Goal: Use online tool/utility

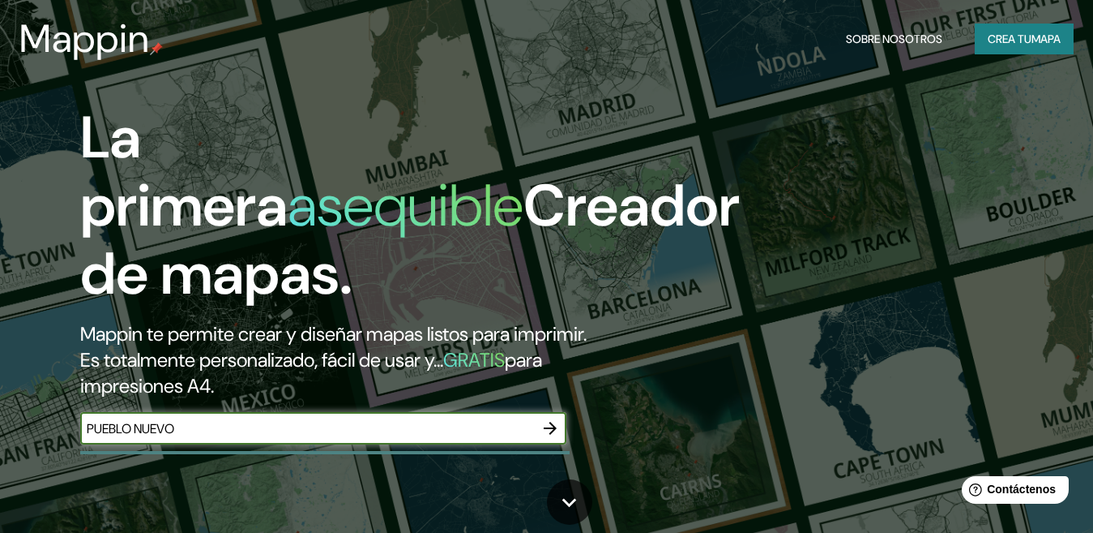
type input "PUEBLO NUEVO"
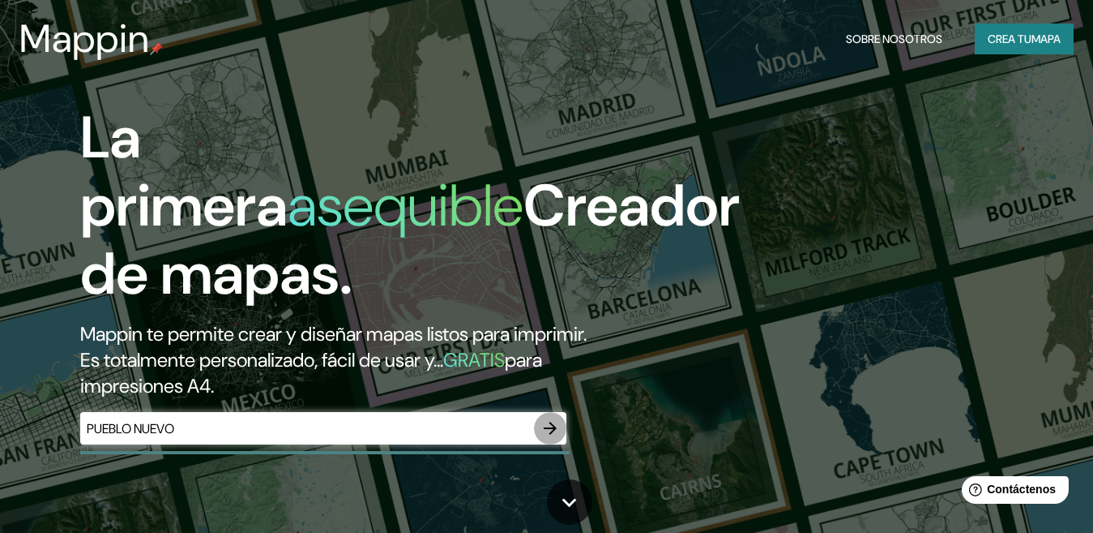
click at [548, 426] on icon "button" at bounding box center [550, 427] width 19 height 19
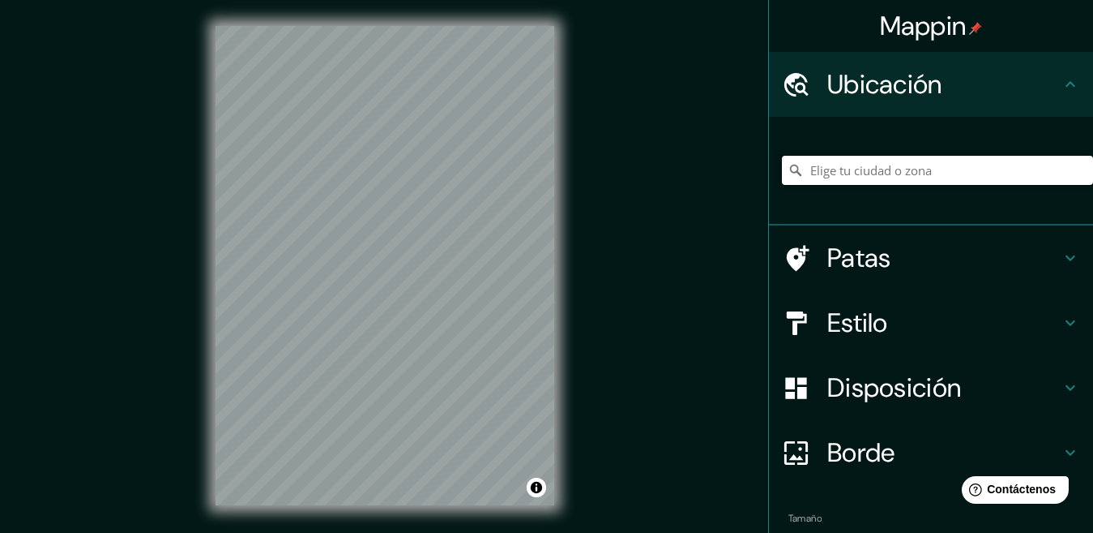
click at [826, 160] on input "Elige tu ciudad o zona" at bounding box center [937, 170] width 311 height 29
drag, startPoint x: 962, startPoint y: 175, endPoint x: 880, endPoint y: 183, distance: 82.3
click at [880, 183] on input "[GEOGRAPHIC_DATA], Falcón, [GEOGRAPHIC_DATA], [GEOGRAPHIC_DATA]" at bounding box center [937, 170] width 311 height 29
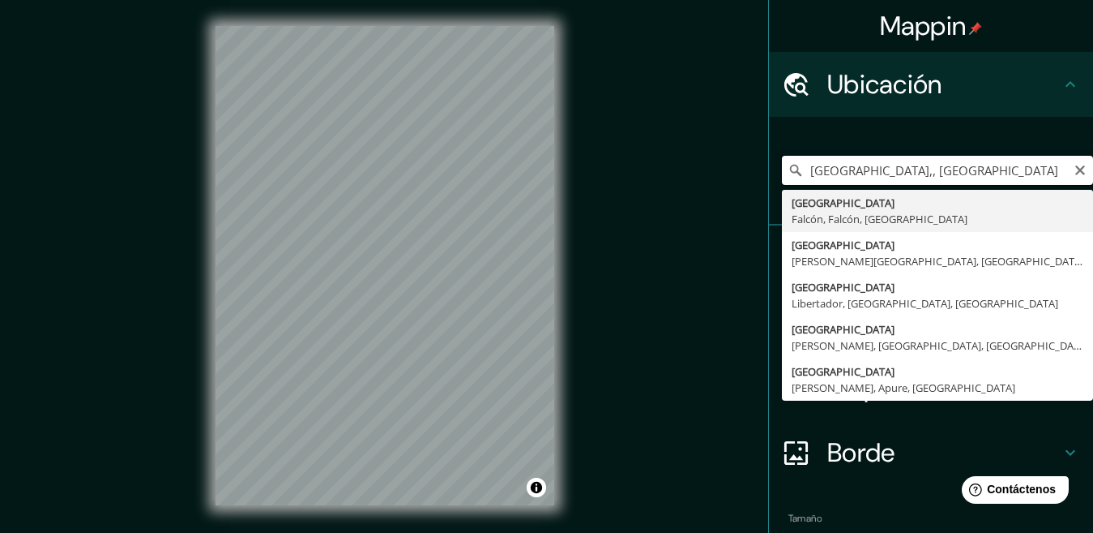
drag, startPoint x: 879, startPoint y: 173, endPoint x: 790, endPoint y: 165, distance: 90.3
click at [790, 165] on div "[GEOGRAPHIC_DATA],, [GEOGRAPHIC_DATA] [GEOGRAPHIC_DATA], [GEOGRAPHIC_DATA], [GE…" at bounding box center [937, 170] width 311 height 29
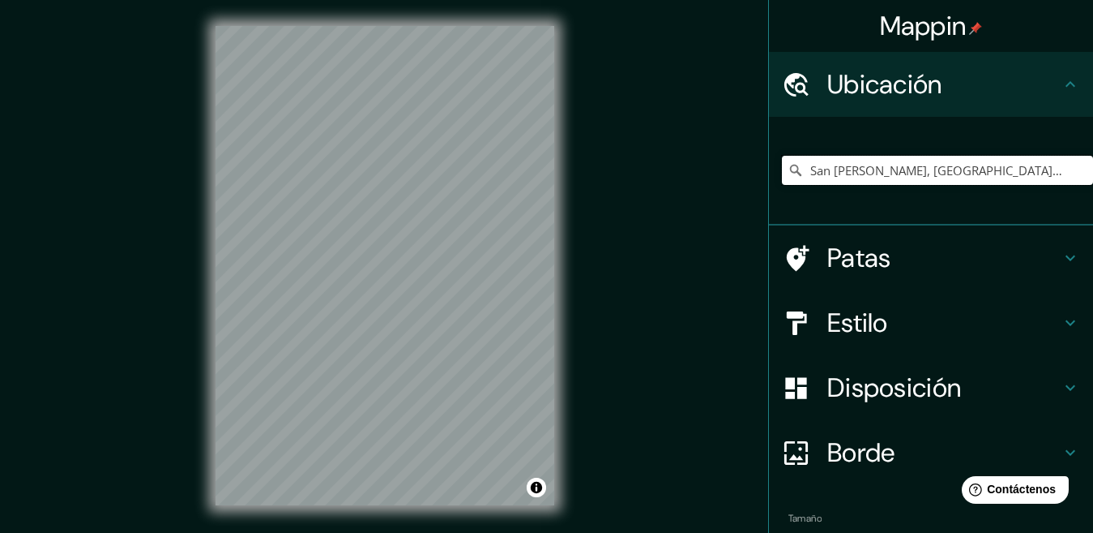
type input "San [PERSON_NAME], [GEOGRAPHIC_DATA], [GEOGRAPHIC_DATA]"
click at [913, 247] on h4 "Patas" at bounding box center [944, 258] width 233 height 32
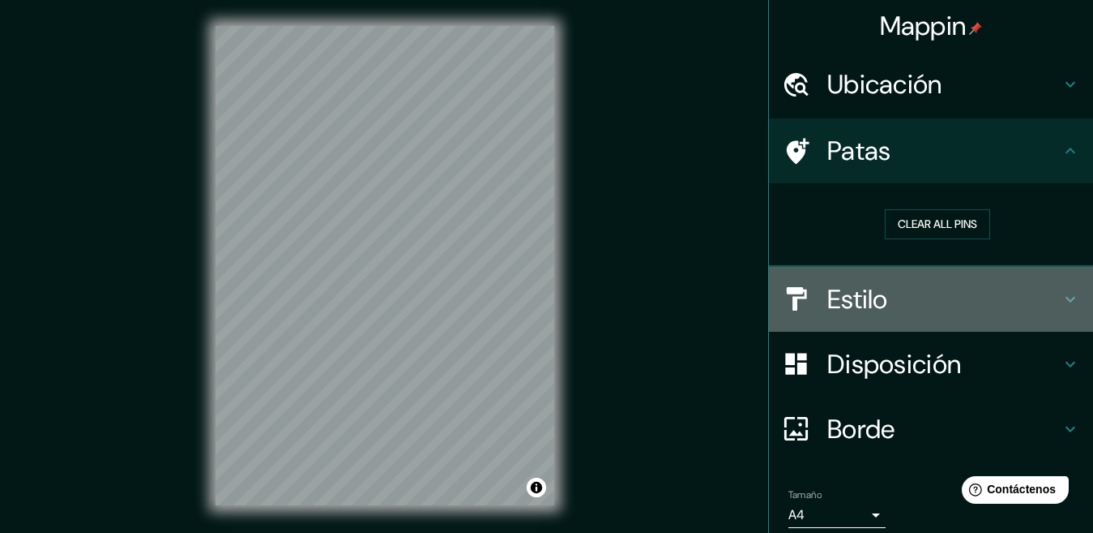
click at [864, 297] on font "Estilo" at bounding box center [858, 299] width 61 height 34
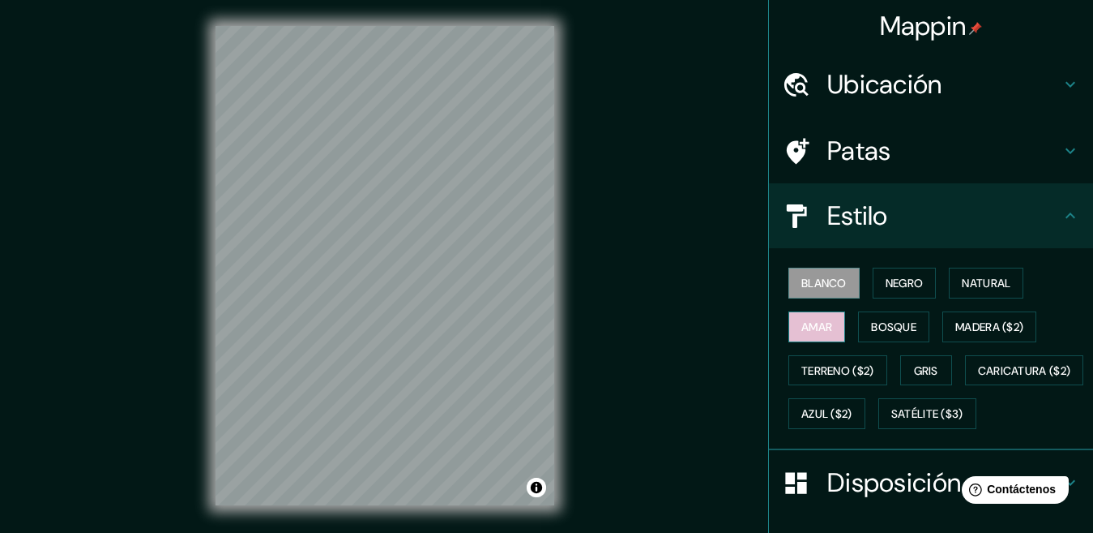
click at [819, 328] on font "Amar" at bounding box center [817, 326] width 31 height 15
click at [895, 290] on font "Negro" at bounding box center [905, 283] width 38 height 15
click at [971, 261] on div "Blanco Negro Natural Amar Bosque Madera ($2) Terreno ($2) Gris Caricatura ($2) …" at bounding box center [937, 348] width 311 height 174
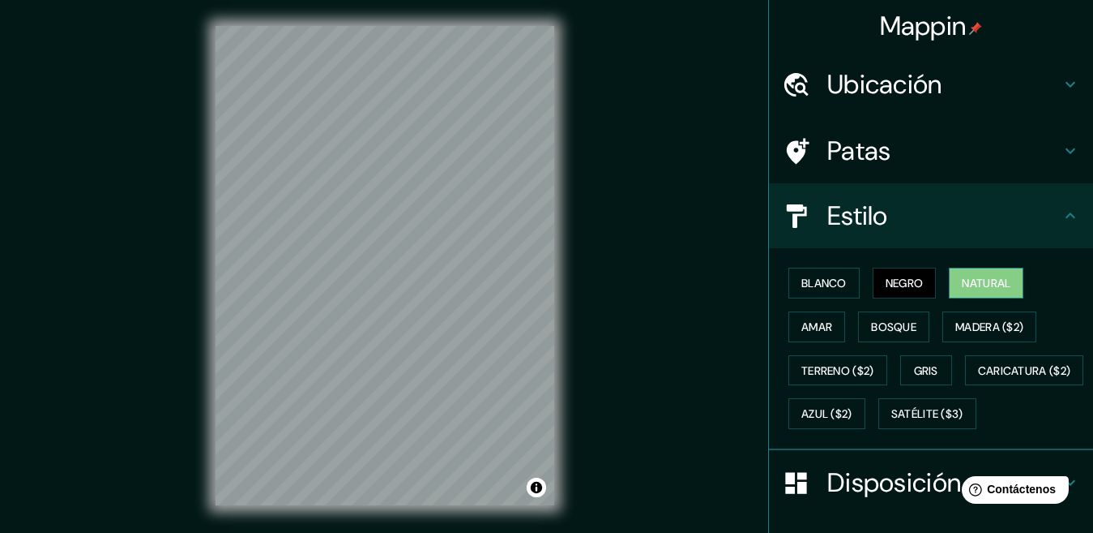
click at [970, 269] on button "Natural" at bounding box center [986, 282] width 75 height 31
click at [899, 331] on font "Bosque" at bounding box center [893, 326] width 45 height 15
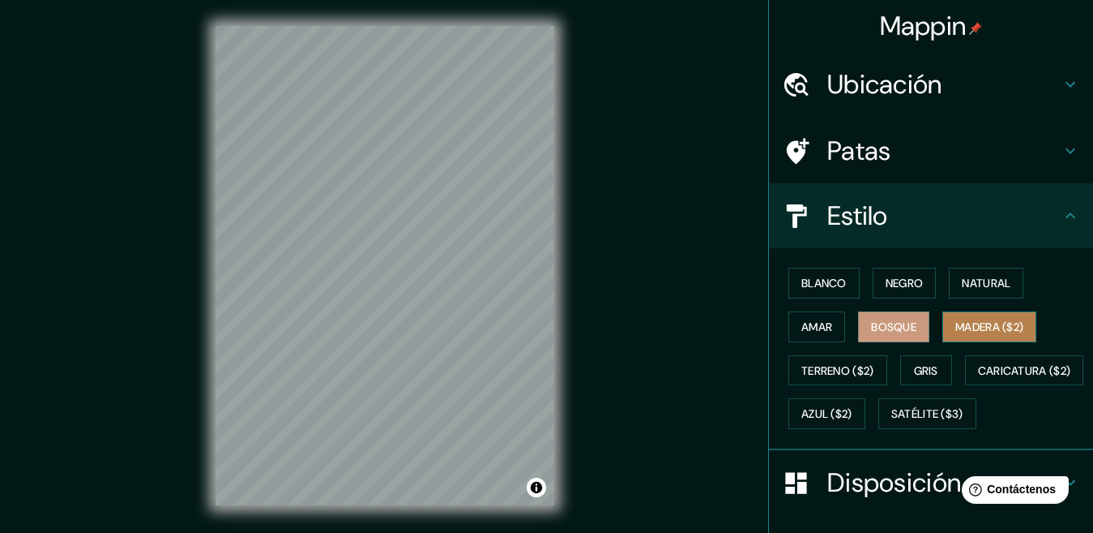
click at [943, 321] on button "Madera ($2)" at bounding box center [990, 326] width 94 height 31
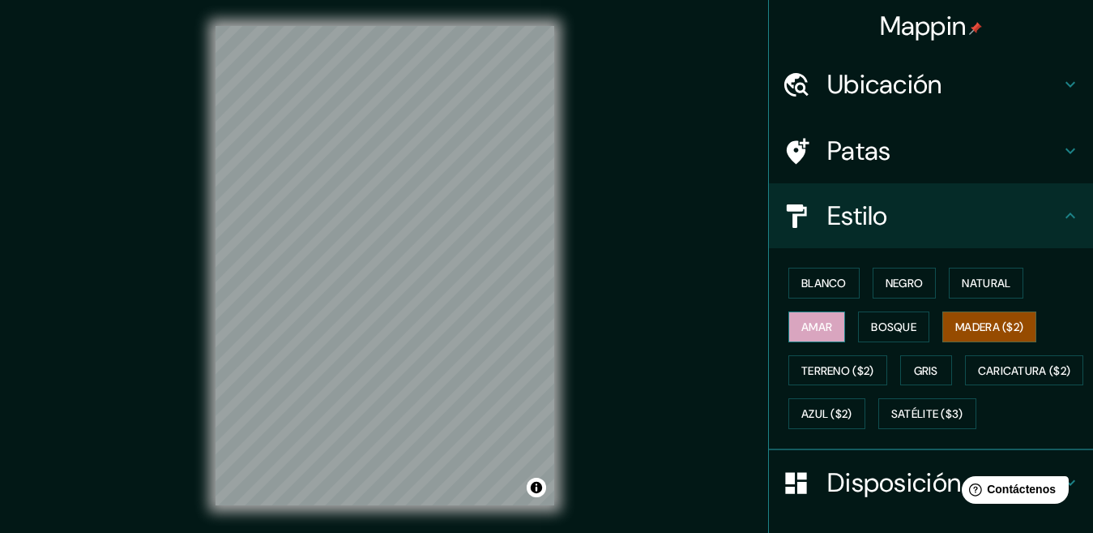
click at [805, 324] on font "Amar" at bounding box center [817, 326] width 31 height 15
click at [914, 379] on font "Gris" at bounding box center [926, 370] width 24 height 21
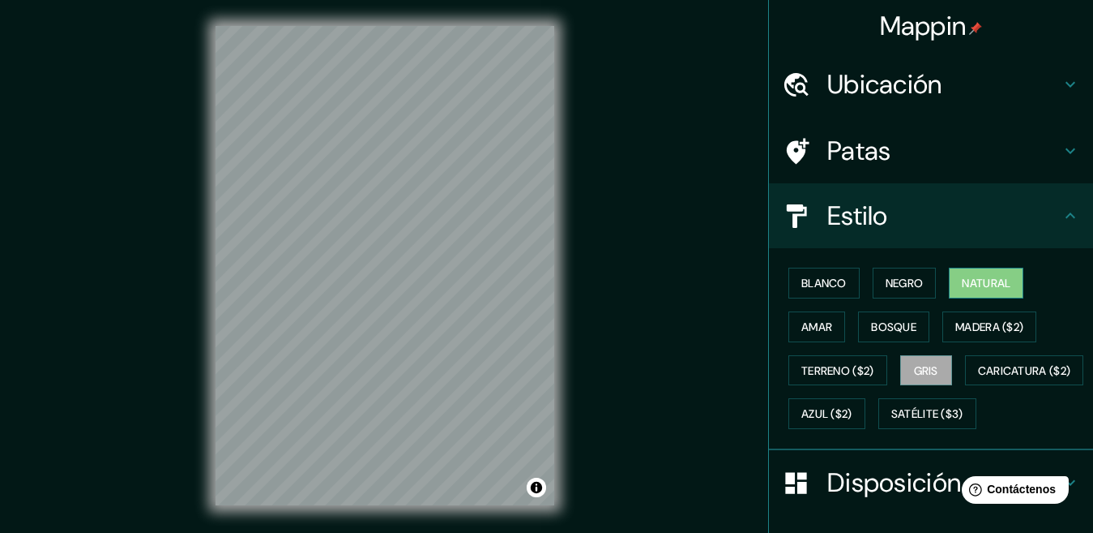
click at [949, 290] on button "Natural" at bounding box center [986, 282] width 75 height 31
